Goal: Transaction & Acquisition: Purchase product/service

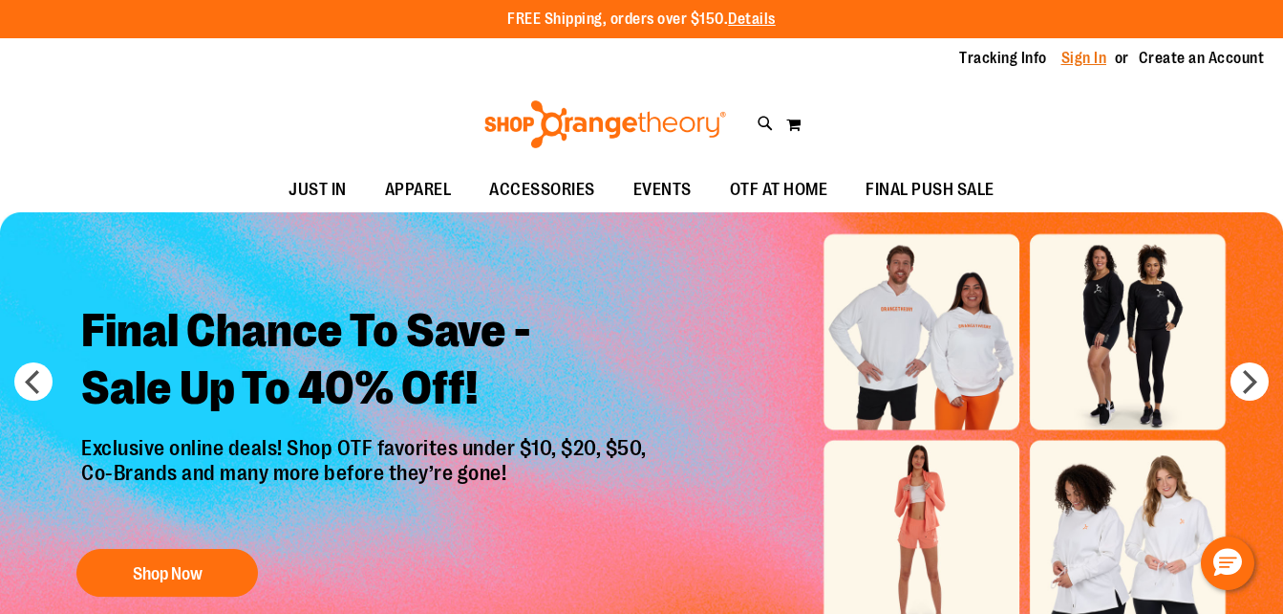
click at [1093, 56] on link "Sign In" at bounding box center [1085, 58] width 46 height 21
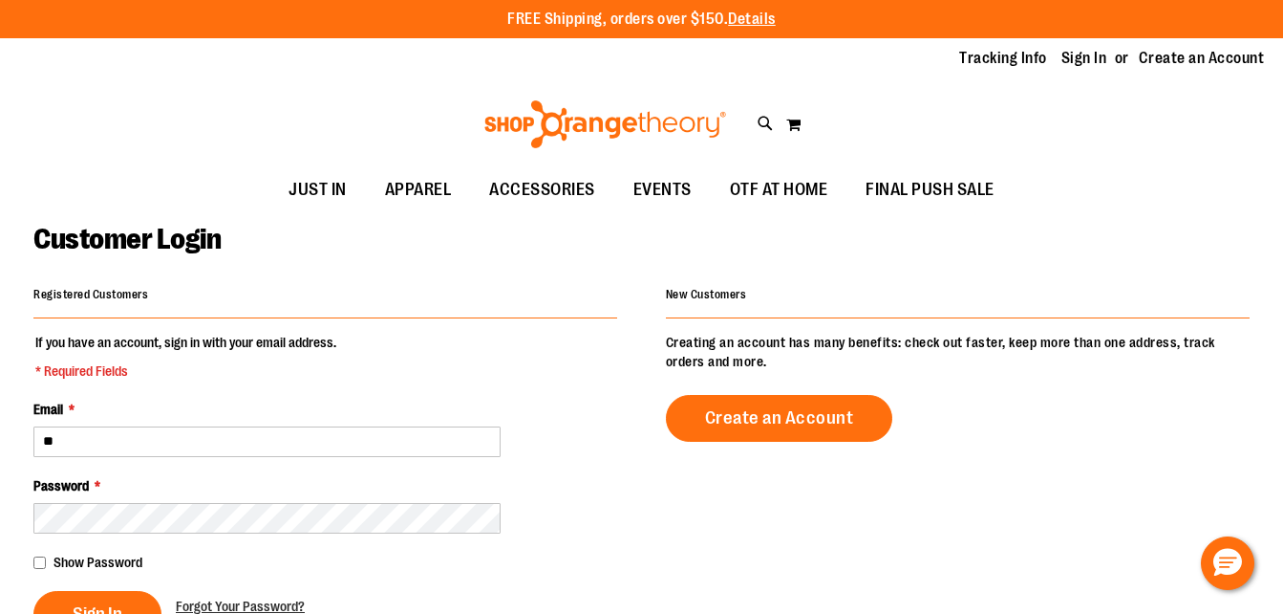
type input "**********"
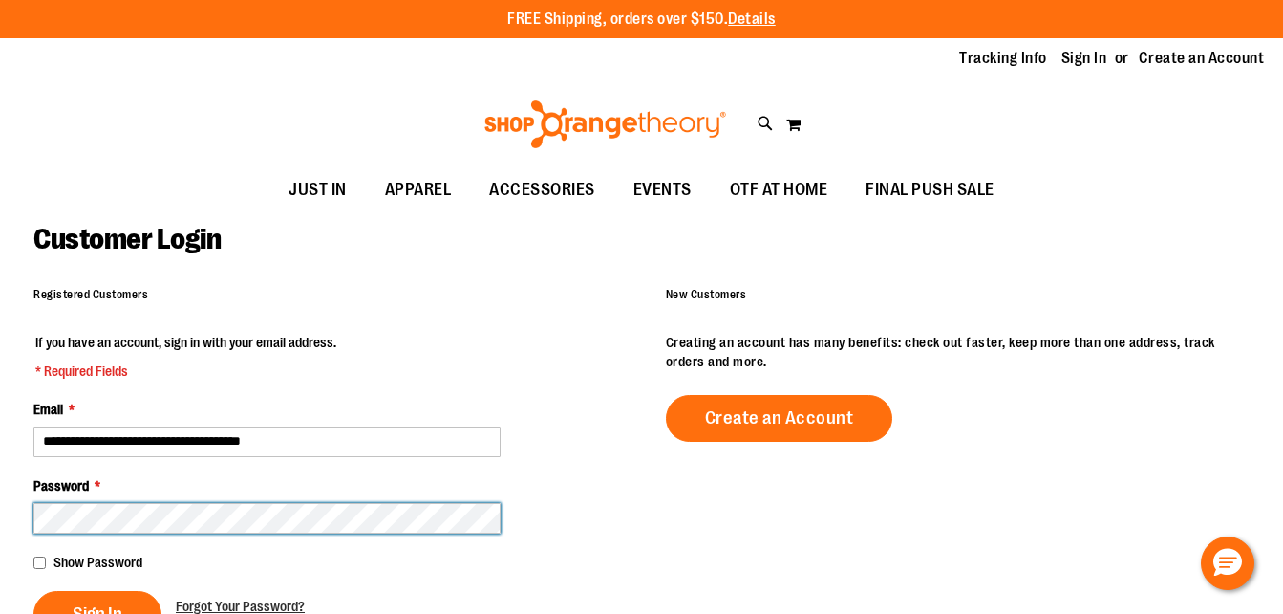
click at [33, 591] on button "Sign In" at bounding box center [97, 614] width 128 height 47
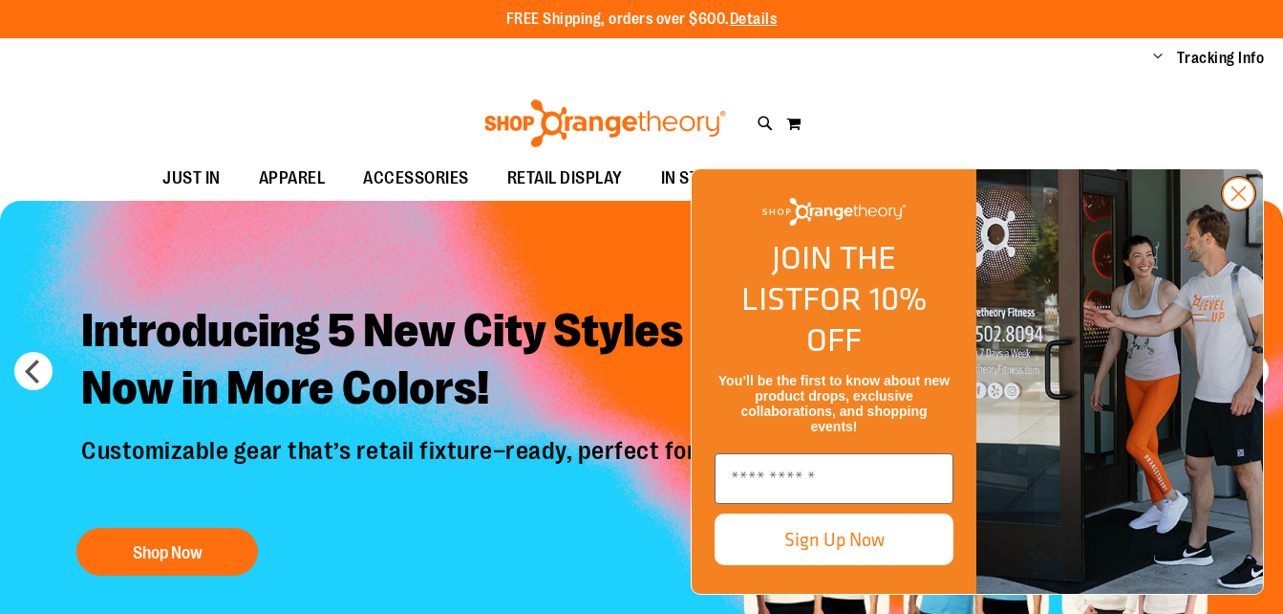
click at [1235, 209] on circle "Close dialog" at bounding box center [1239, 194] width 32 height 32
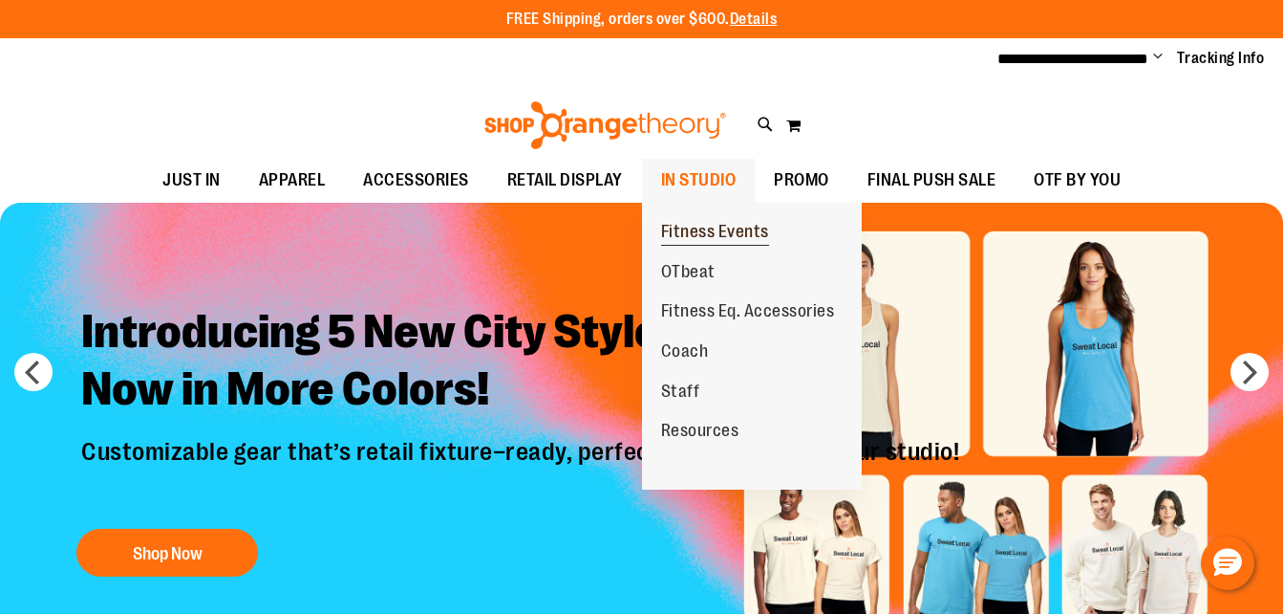
click at [706, 241] on span "Fitness Events" at bounding box center [715, 234] width 108 height 24
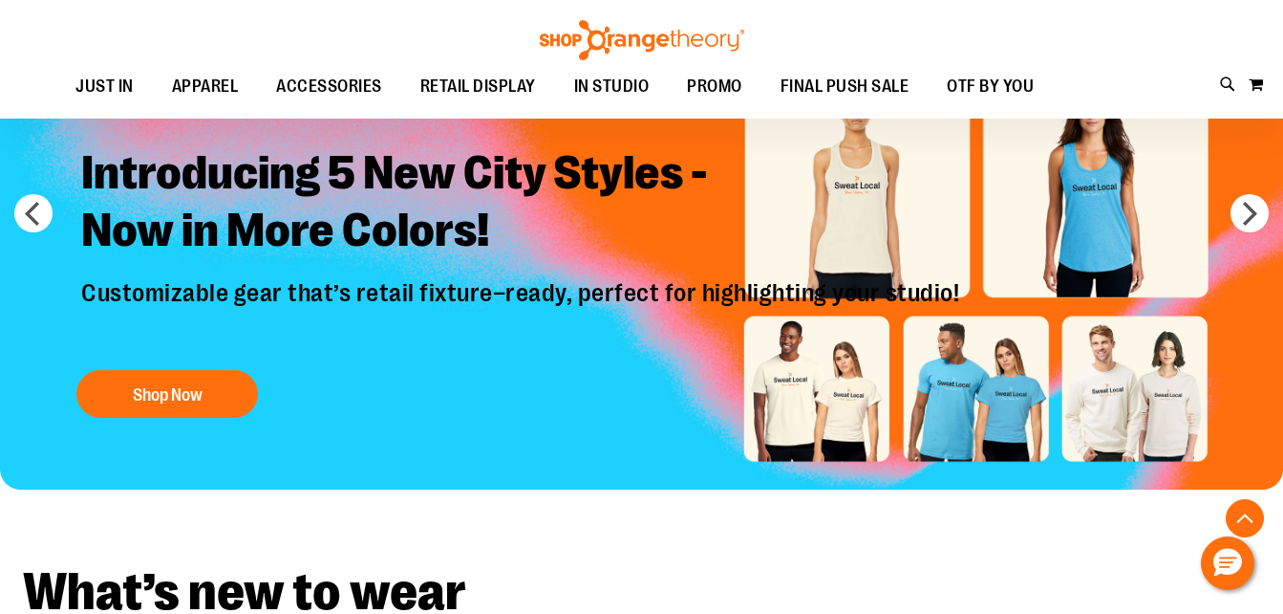
scroll to position [552, 0]
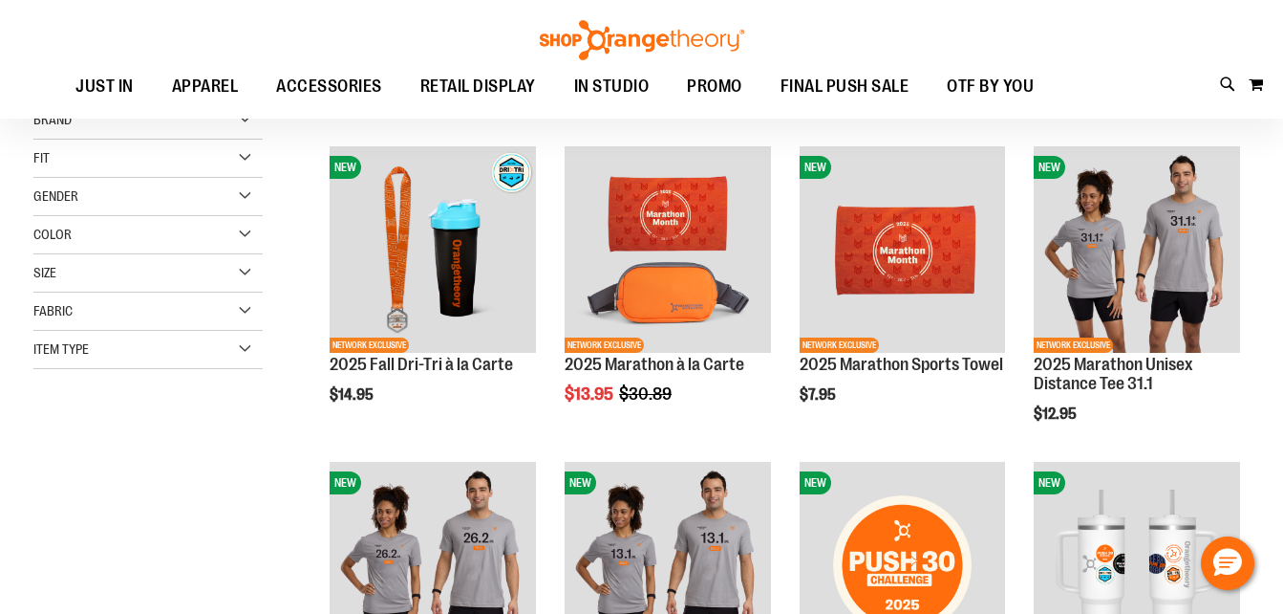
scroll to position [183, 0]
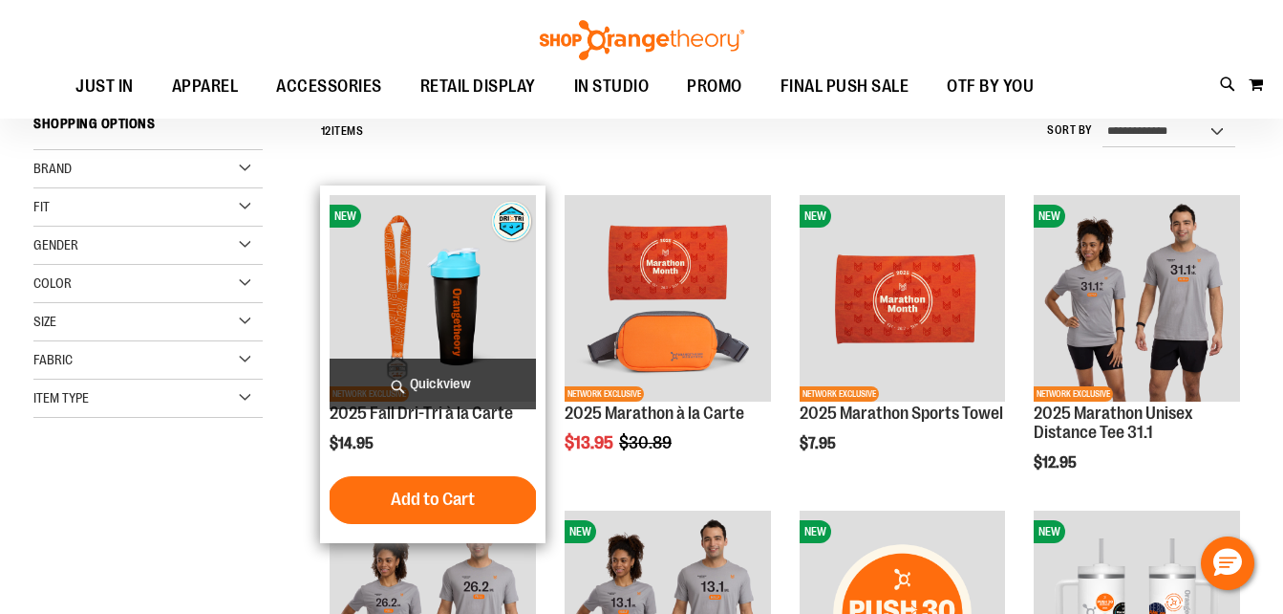
click at [483, 302] on img "product" at bounding box center [433, 298] width 206 height 206
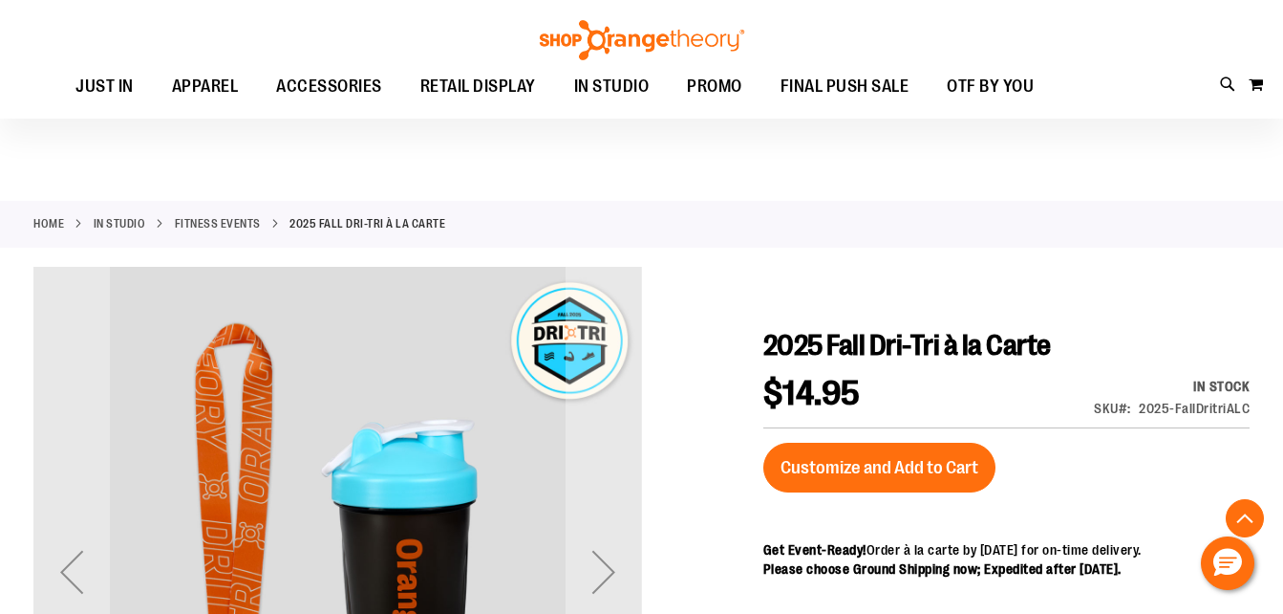
scroll to position [464, 0]
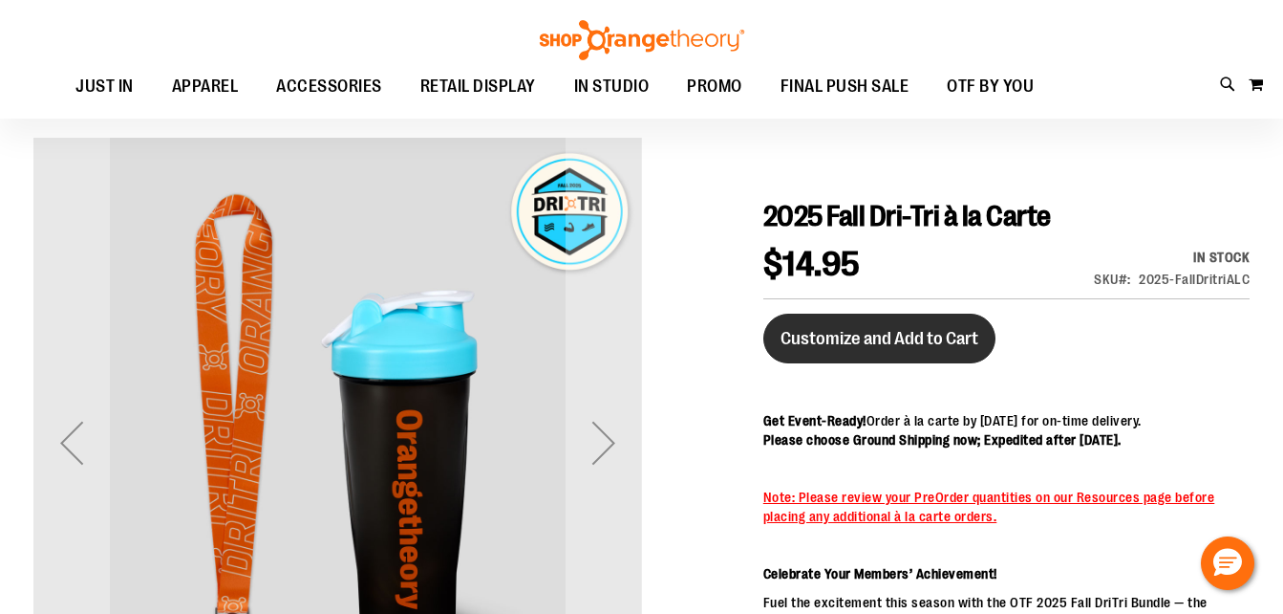
click at [875, 334] on span "Customize and Add to Cart" at bounding box center [880, 338] width 198 height 21
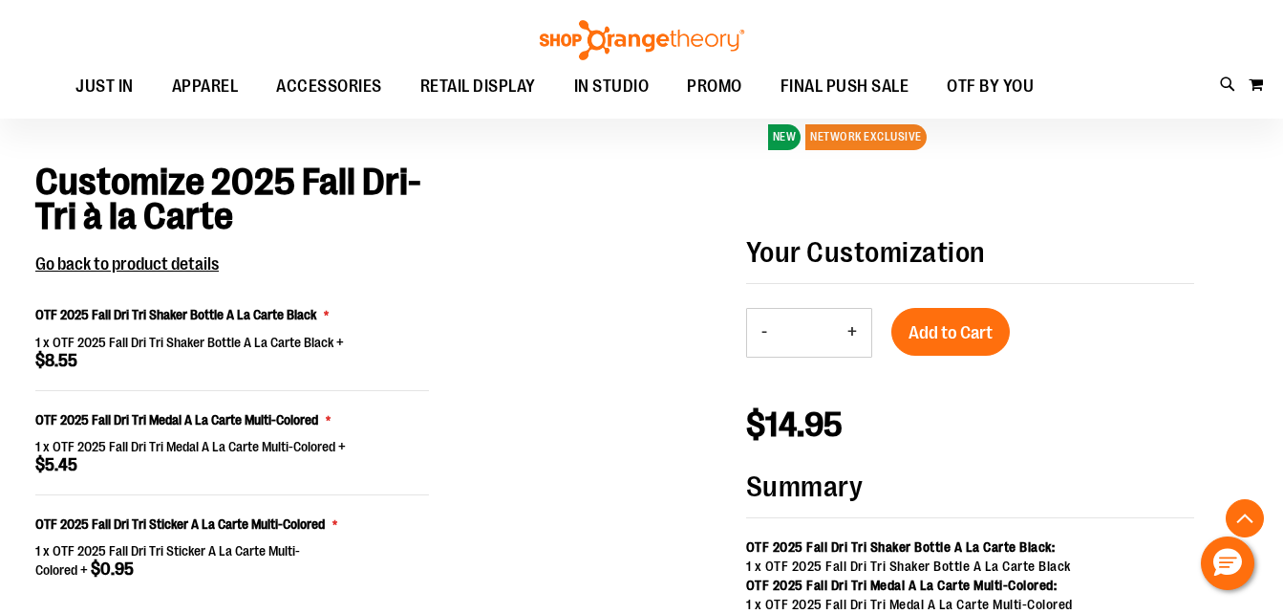
scroll to position [1536, 0]
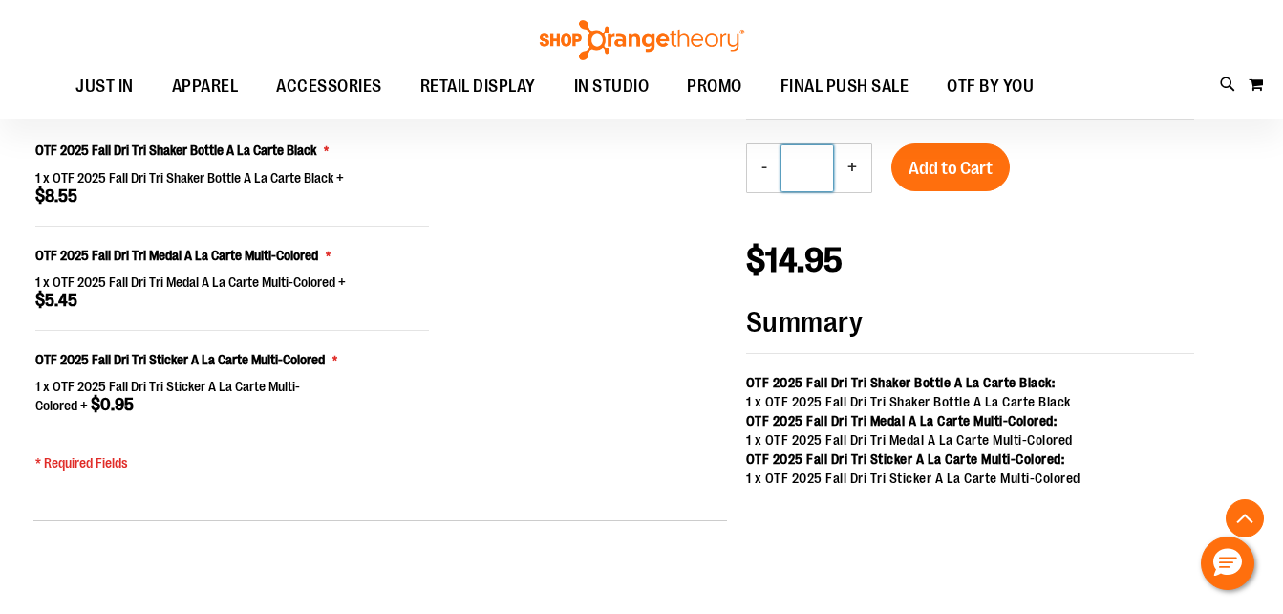
drag, startPoint x: 812, startPoint y: 171, endPoint x: 780, endPoint y: 165, distance: 33.0
click at [780, 165] on div "- Qty * +" at bounding box center [809, 168] width 126 height 50
click at [813, 168] on input "*" at bounding box center [808, 168] width 52 height 46
type input "*"
click at [972, 232] on p "$14.95" at bounding box center [970, 210] width 448 height 135
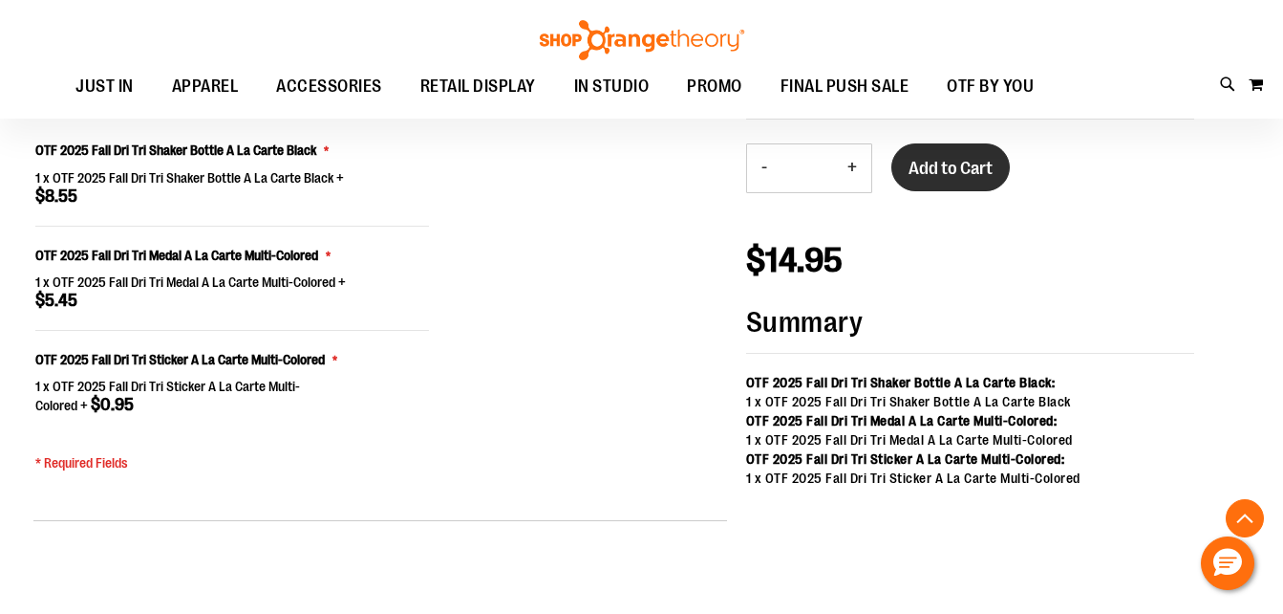
click at [952, 175] on span "Add to Cart" at bounding box center [951, 168] width 84 height 21
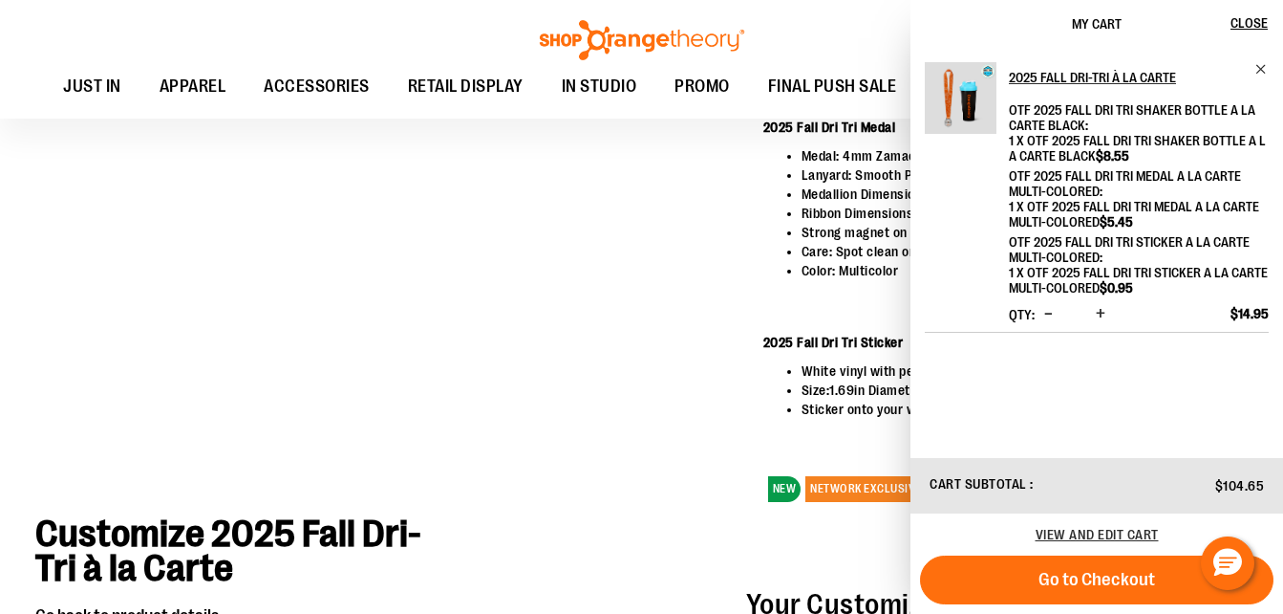
scroll to position [1030, 0]
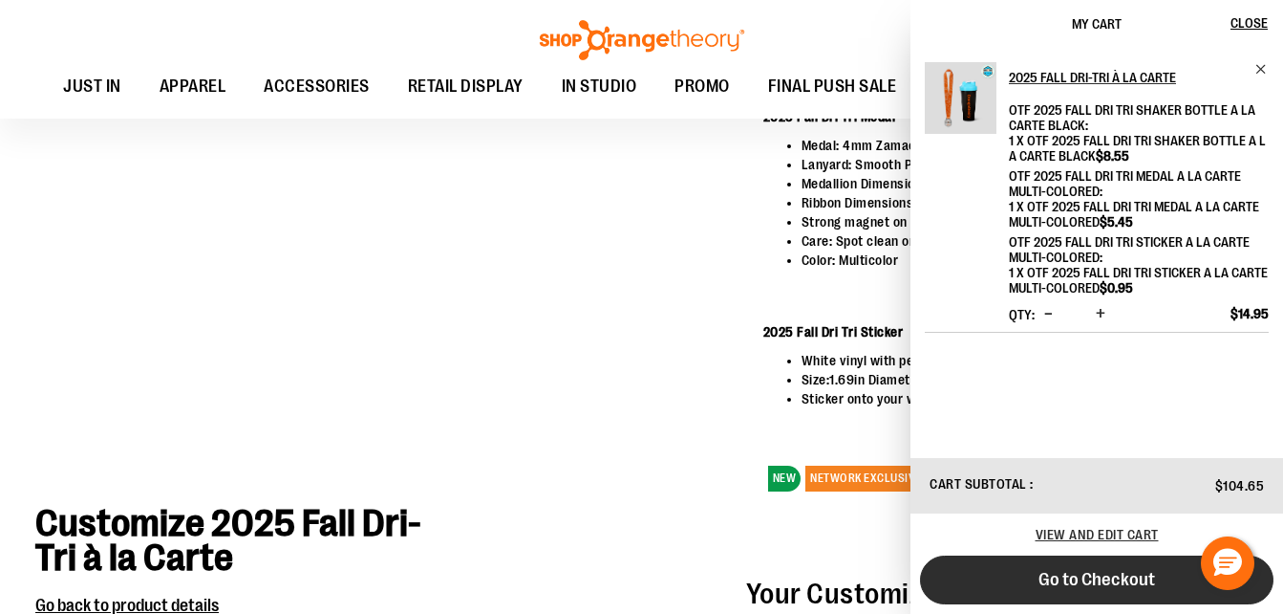
click at [1053, 585] on span "Go to Checkout" at bounding box center [1097, 579] width 117 height 21
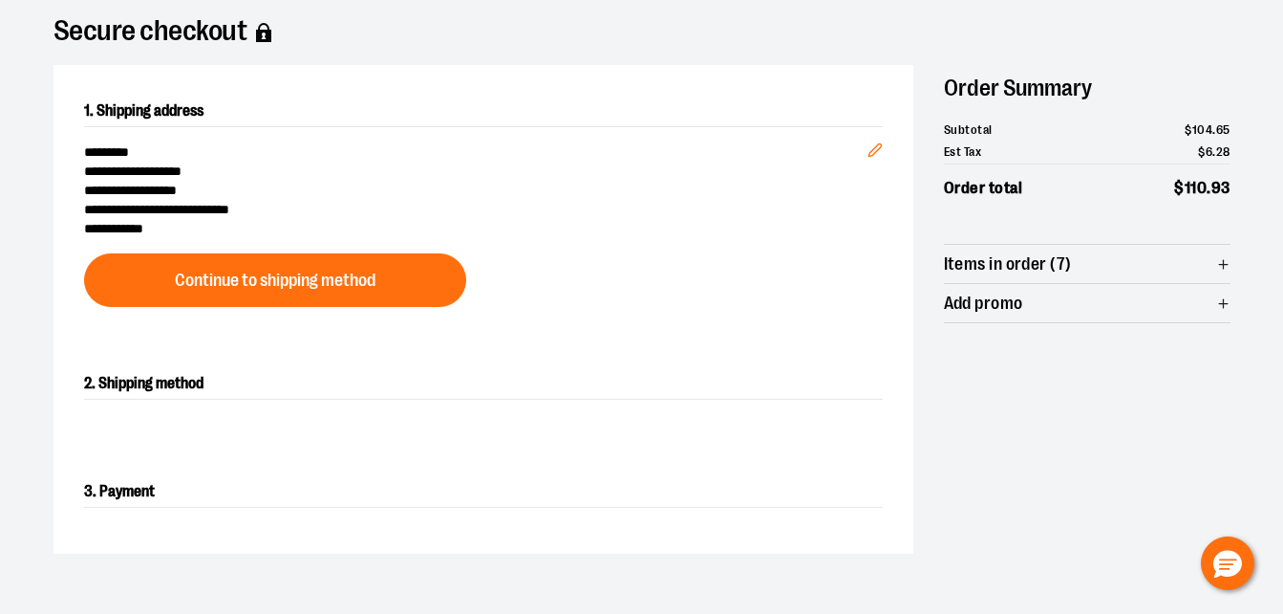
scroll to position [148, 0]
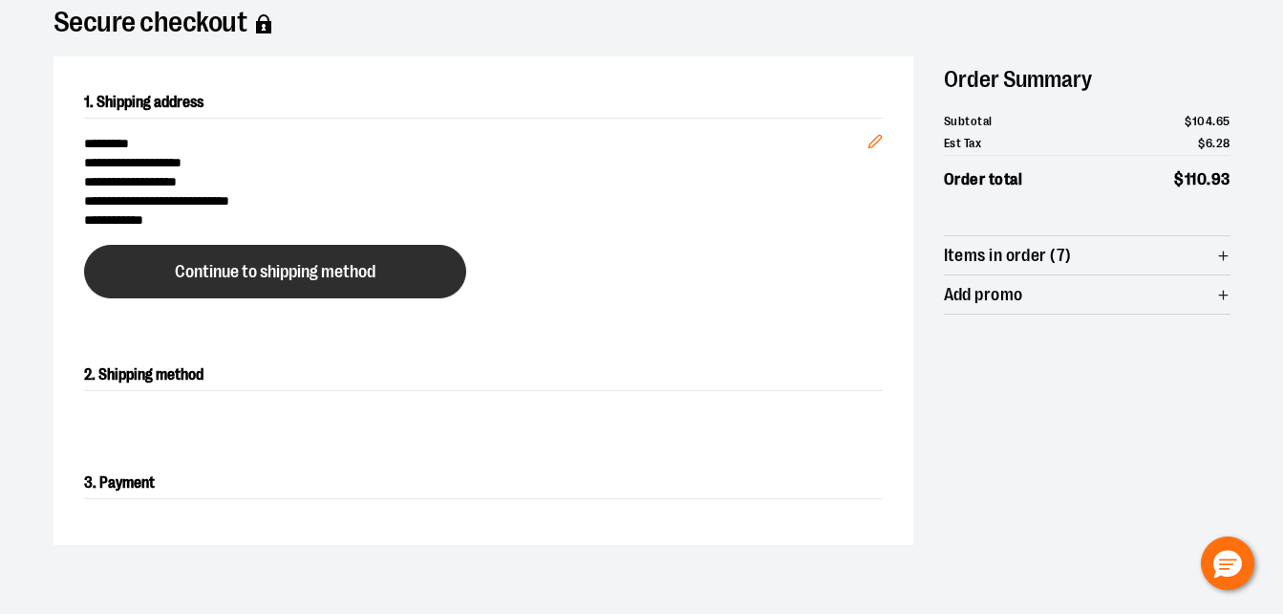
click at [287, 269] on span "Continue to shipping method" at bounding box center [275, 272] width 201 height 18
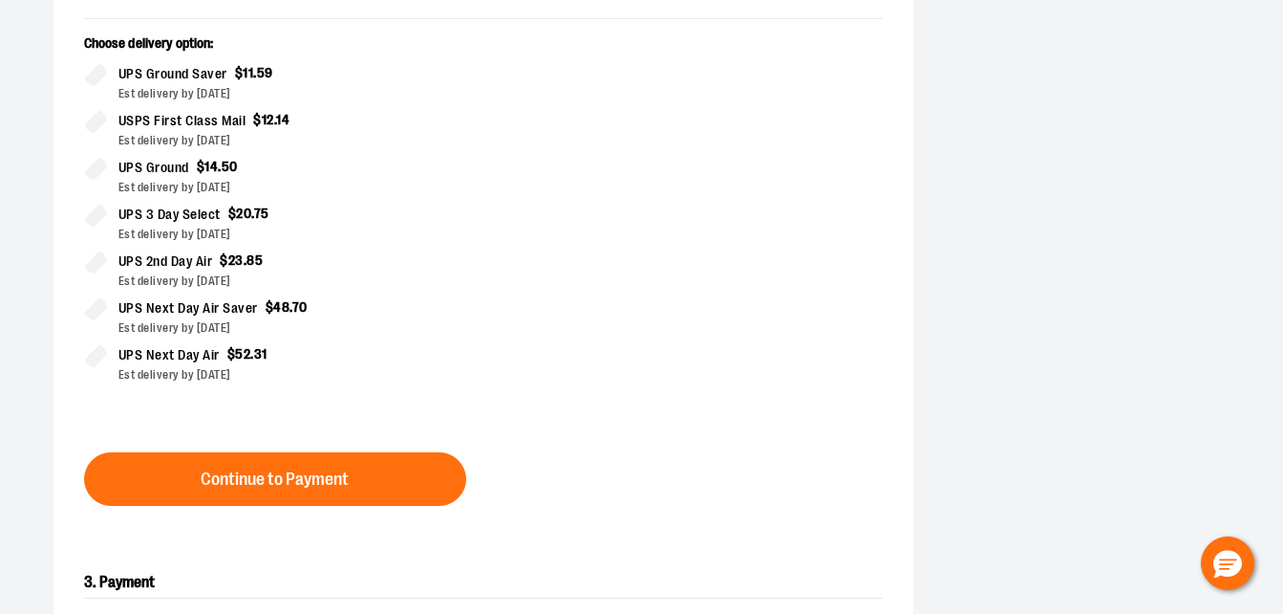
scroll to position [524, 0]
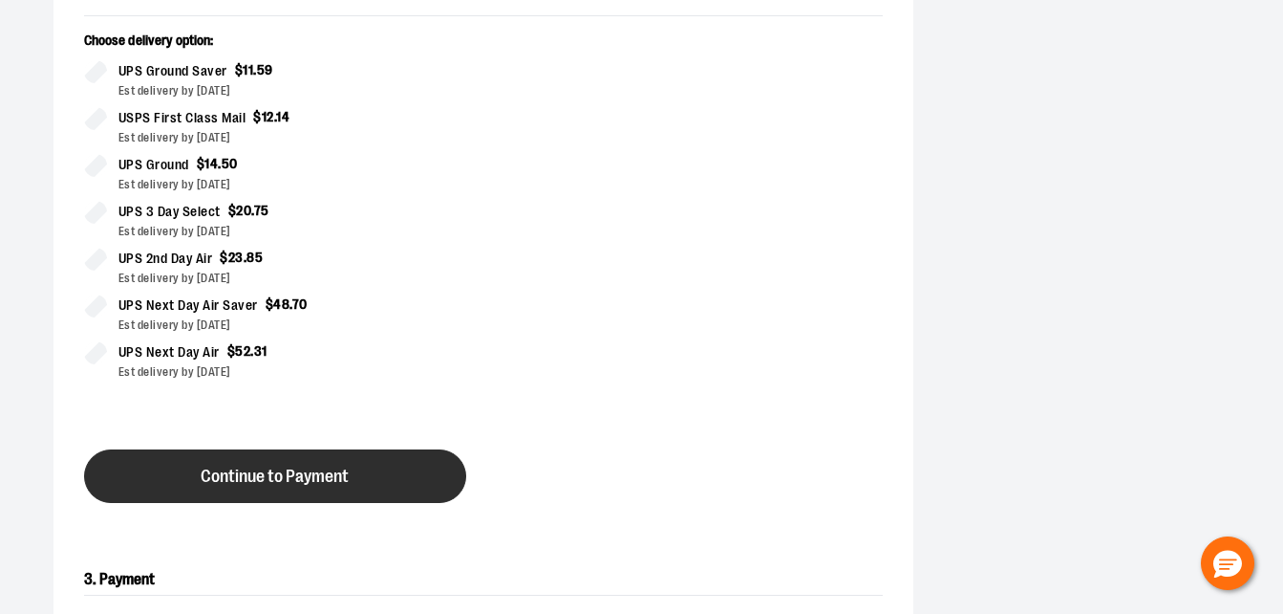
click at [297, 465] on button "Continue to Payment" at bounding box center [275, 476] width 382 height 54
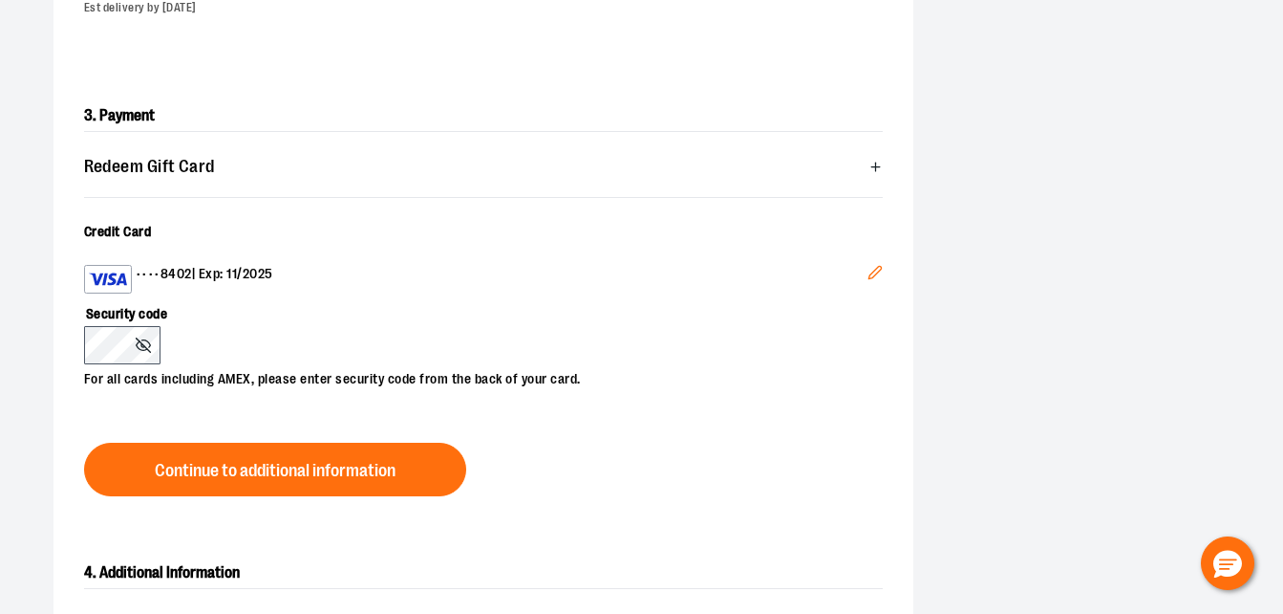
click at [140, 346] on icon at bounding box center [143, 344] width 15 height 15
click at [142, 345] on icon at bounding box center [143, 344] width 15 height 15
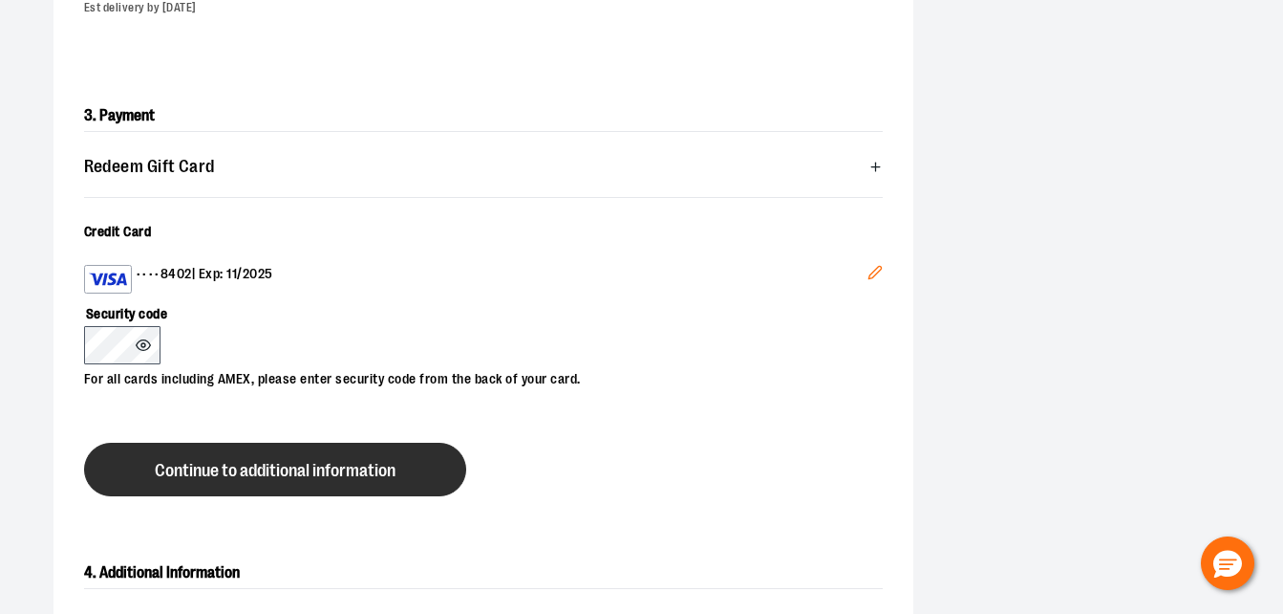
click at [214, 471] on span "Continue to additional information" at bounding box center [275, 471] width 241 height 18
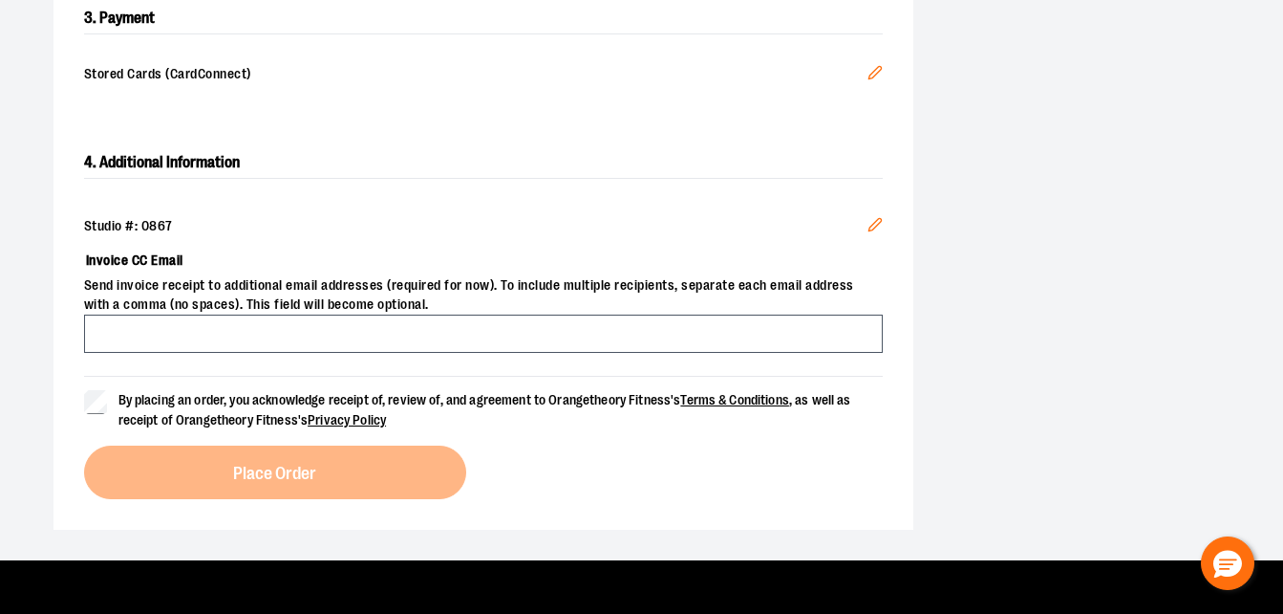
scroll to position [639, 0]
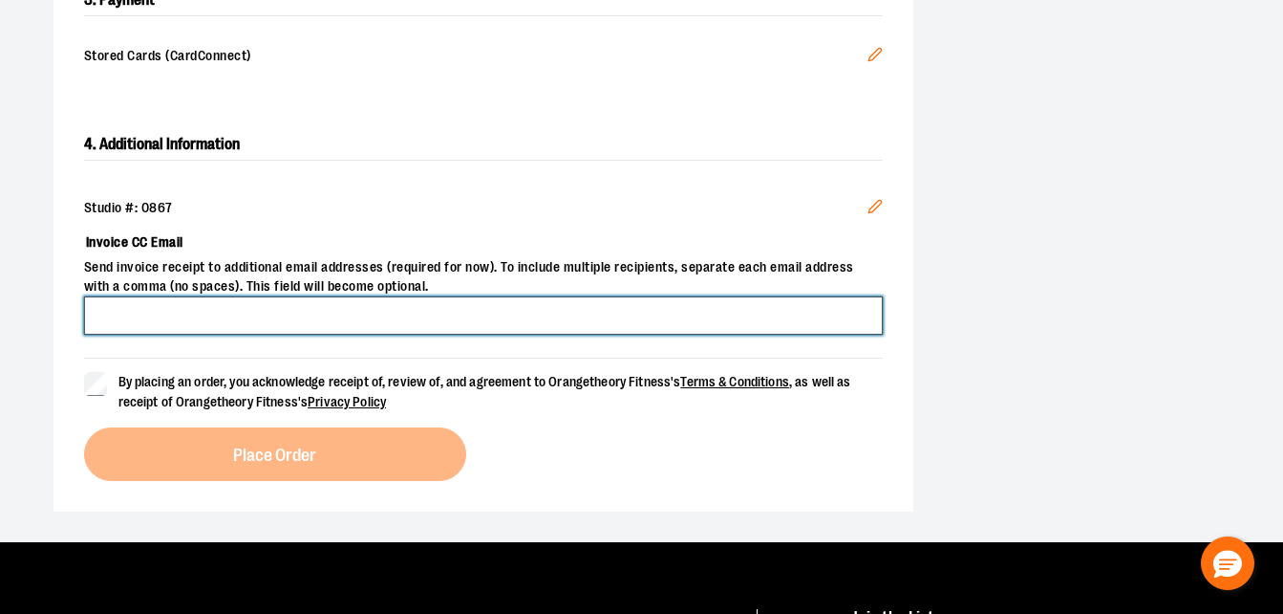
click at [786, 312] on input "Invoice CC Email" at bounding box center [483, 315] width 799 height 38
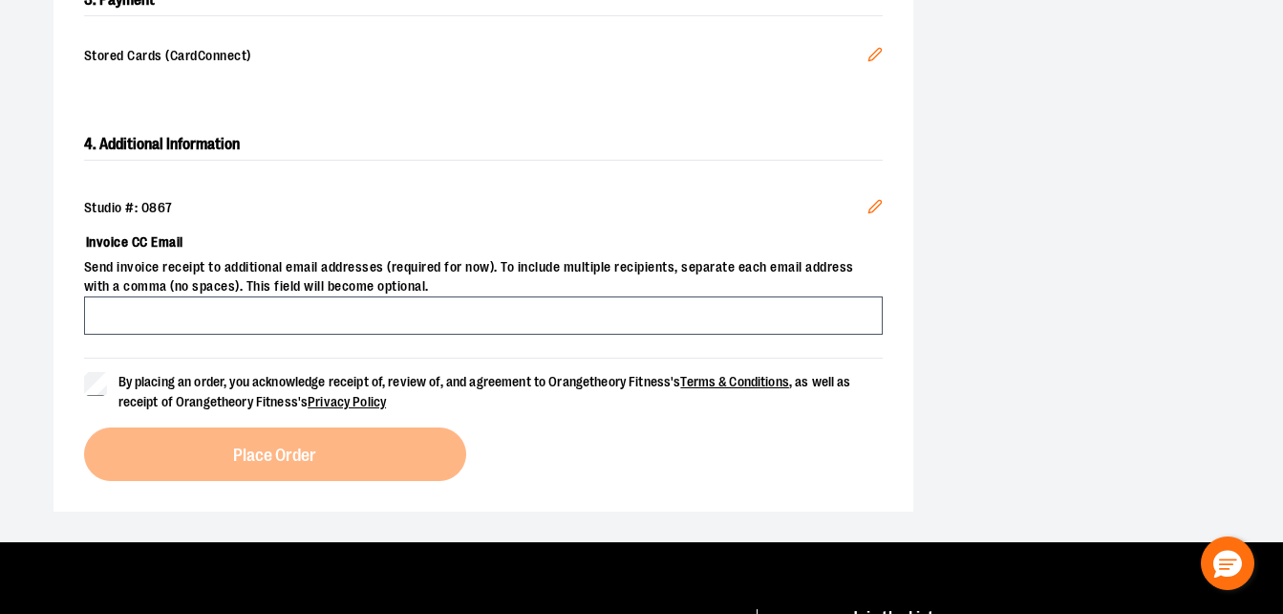
click at [1103, 377] on div "**********" at bounding box center [642, 38] width 1177 height 946
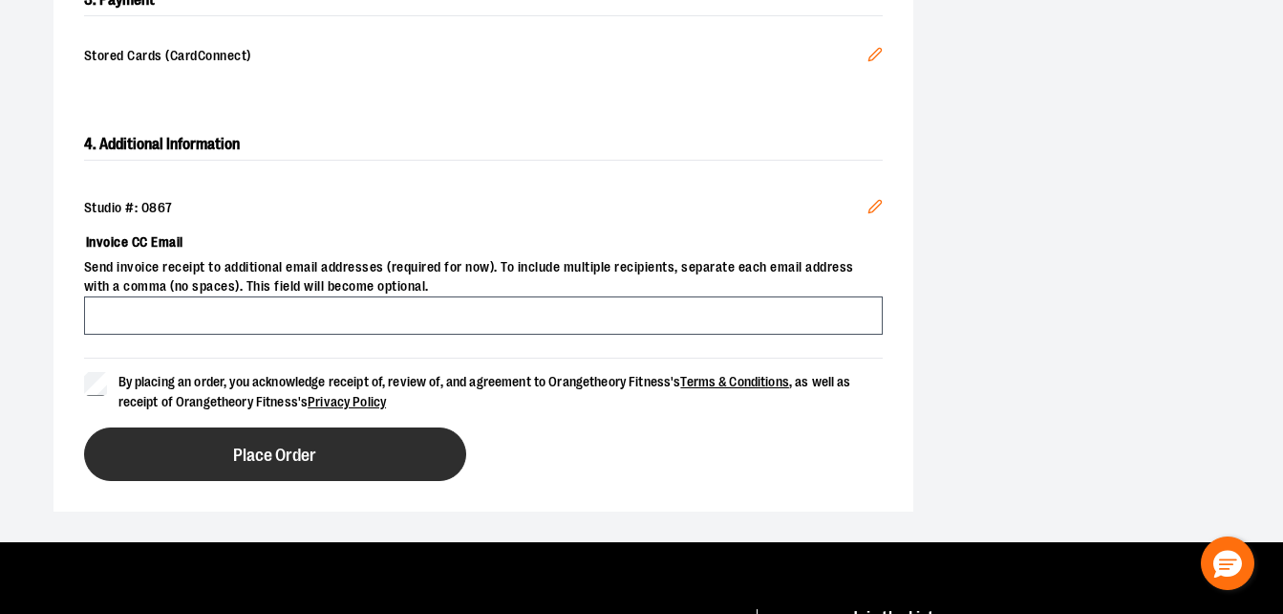
click at [226, 457] on button "Place Order" at bounding box center [275, 454] width 382 height 54
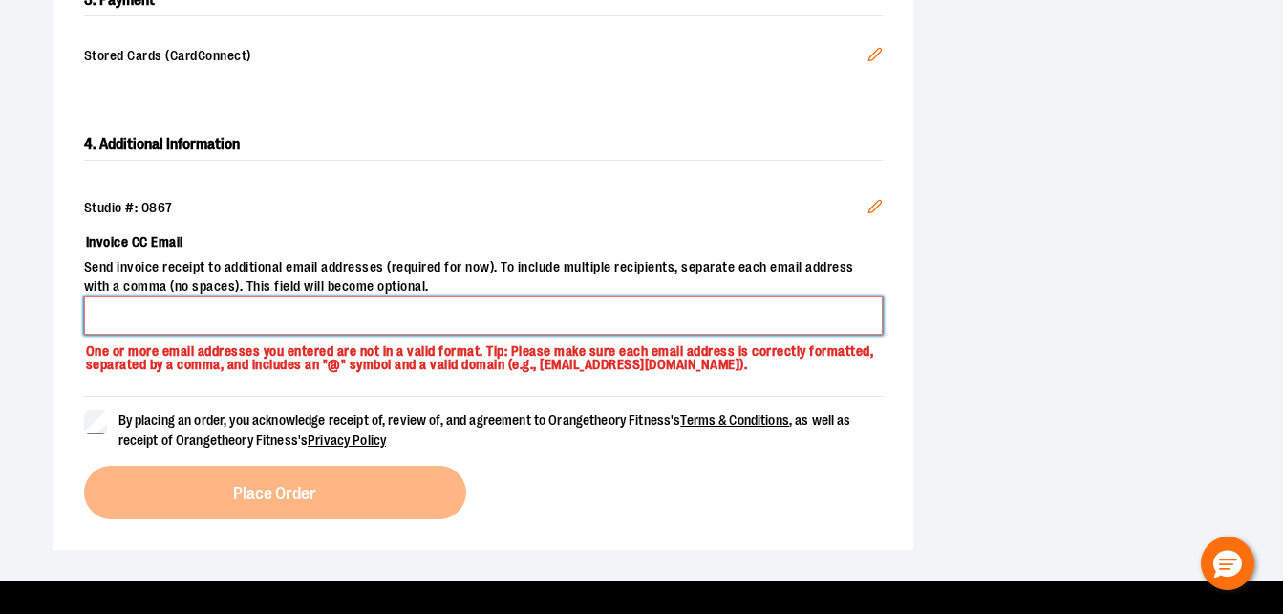
click at [221, 299] on input "Invoice CC Email" at bounding box center [483, 315] width 799 height 38
type input "**********"
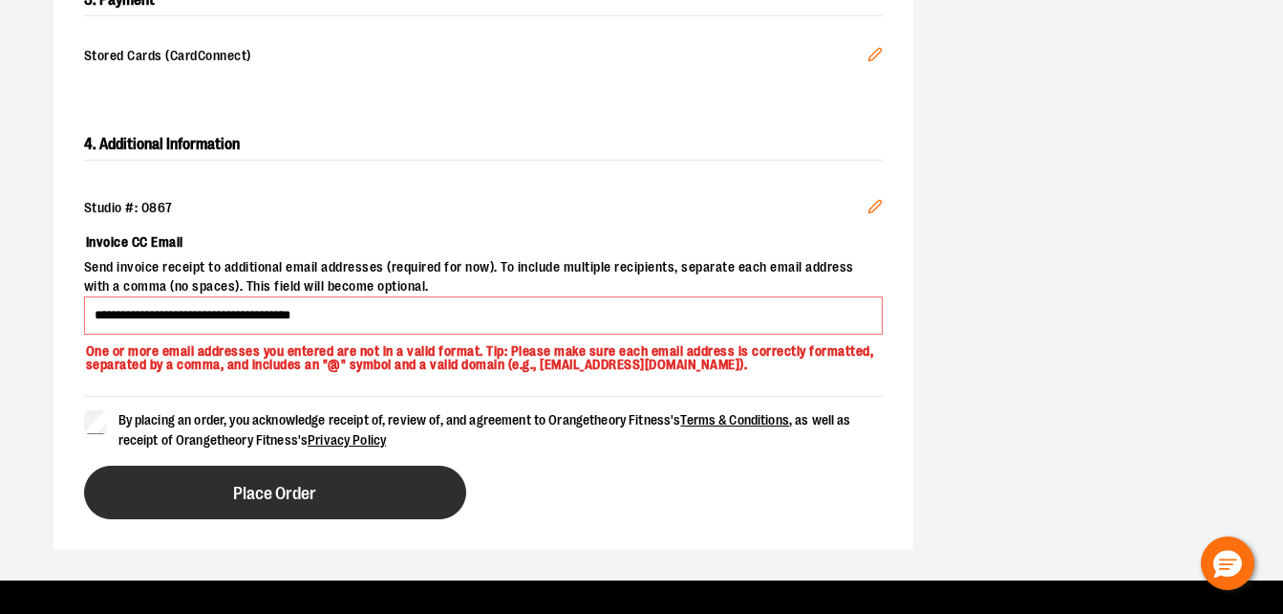
click at [223, 489] on button "Place Order" at bounding box center [275, 492] width 382 height 54
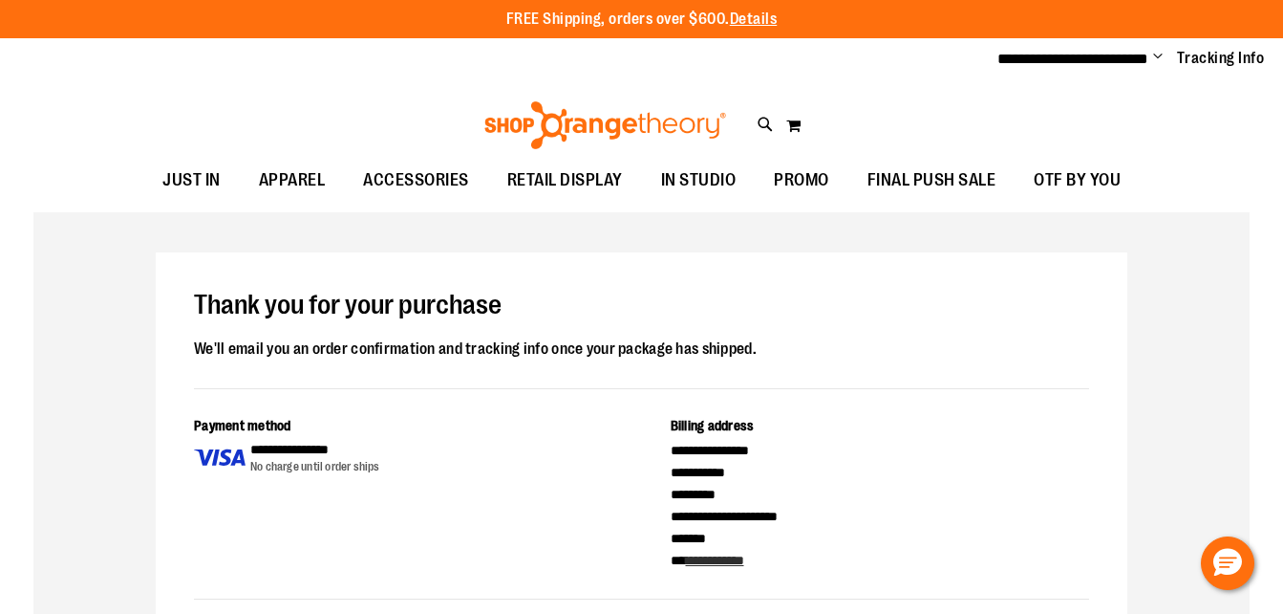
click at [1155, 59] on span "Change" at bounding box center [1158, 58] width 10 height 18
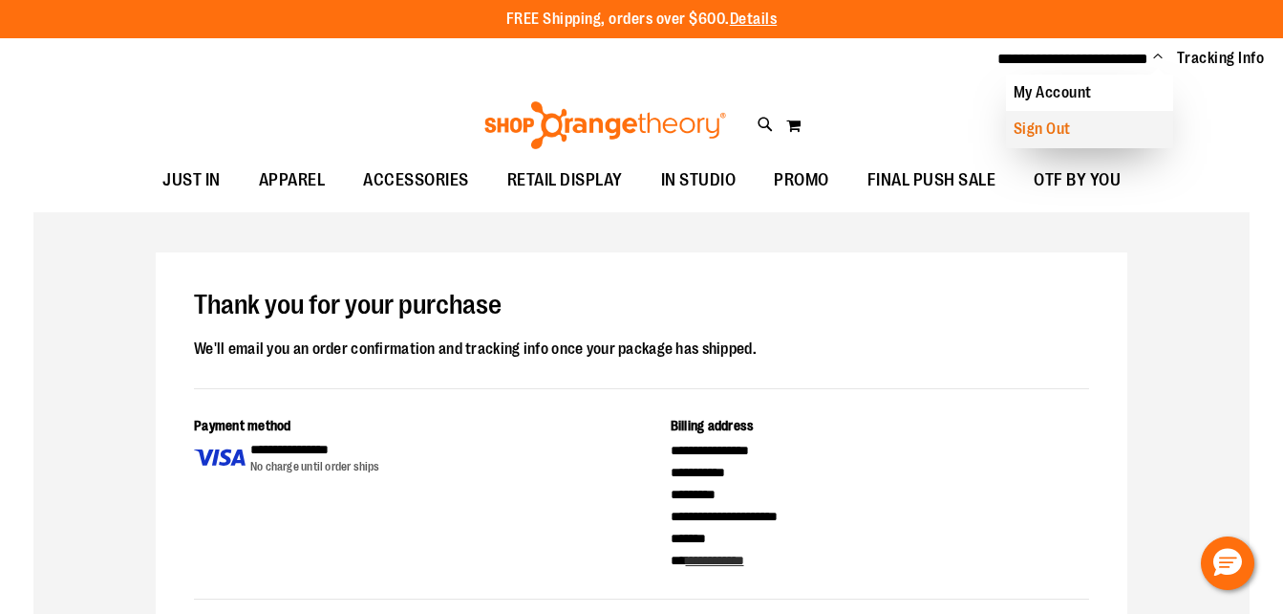
click at [1083, 134] on link "Sign Out" at bounding box center [1089, 129] width 167 height 36
